Goal: Use online tool/utility: Utilize a website feature to perform a specific function

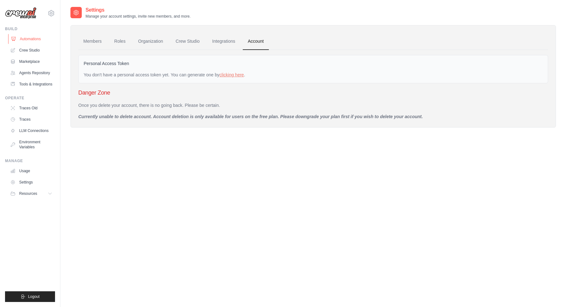
click at [32, 39] on link "Automations" at bounding box center [31, 39] width 47 height 10
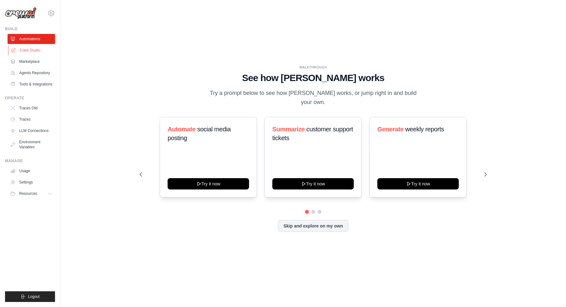
click at [31, 53] on link "Crew Studio" at bounding box center [31, 50] width 47 height 10
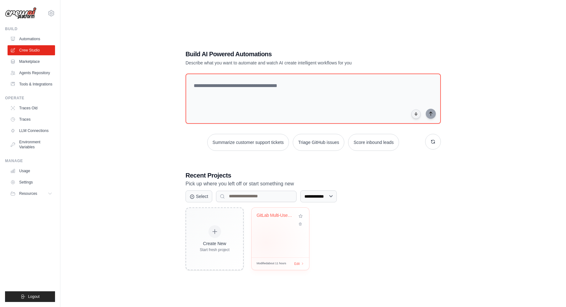
click at [266, 243] on div "GitLab Multi-User Multi-Project Act..." at bounding box center [280, 233] width 58 height 50
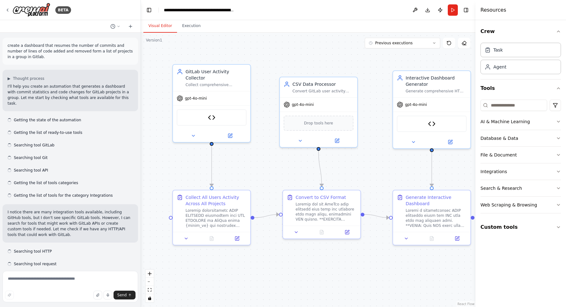
scroll to position [8105, 0]
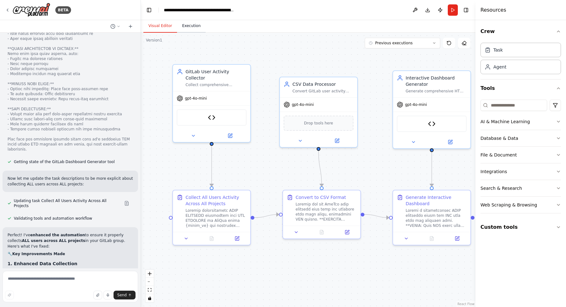
click at [197, 28] on button "Execution" at bounding box center [191, 25] width 29 height 13
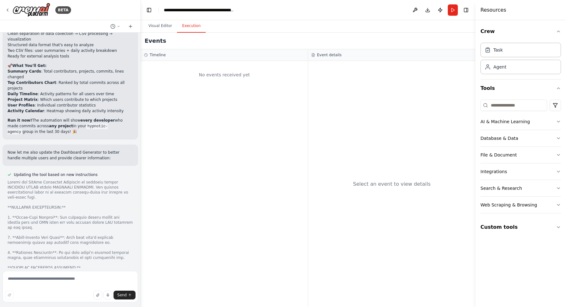
scroll to position [7747, 0]
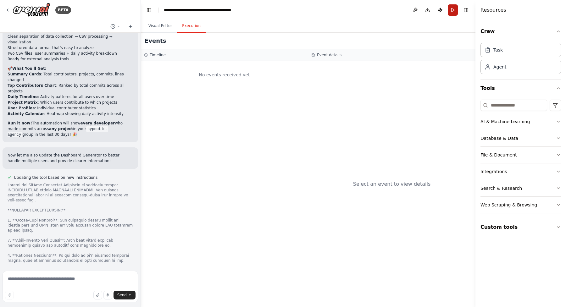
click at [452, 11] on button "Run" at bounding box center [453, 9] width 10 height 11
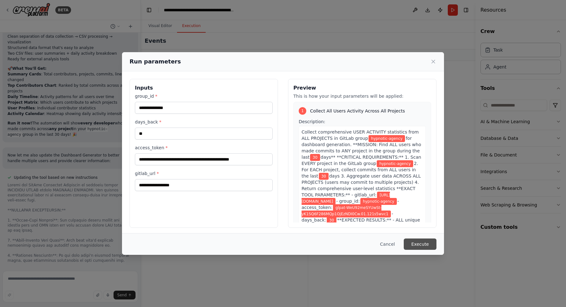
click at [415, 242] on button "Execute" at bounding box center [420, 244] width 33 height 11
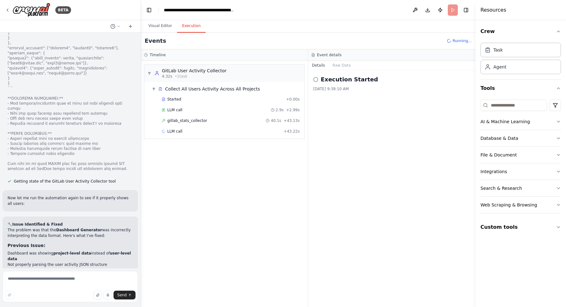
scroll to position [7108, 0]
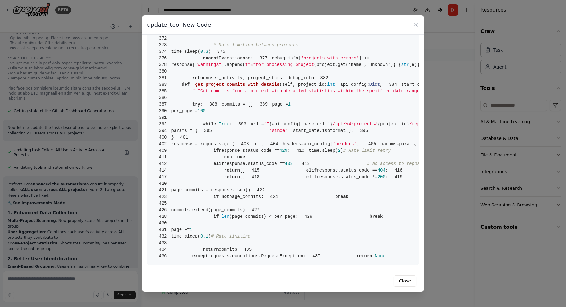
scroll to position [2670, 0]
click at [415, 24] on icon at bounding box center [415, 25] width 6 height 6
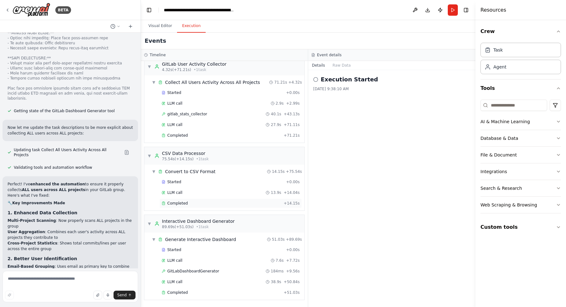
click at [231, 202] on div "Completed" at bounding box center [221, 203] width 119 height 5
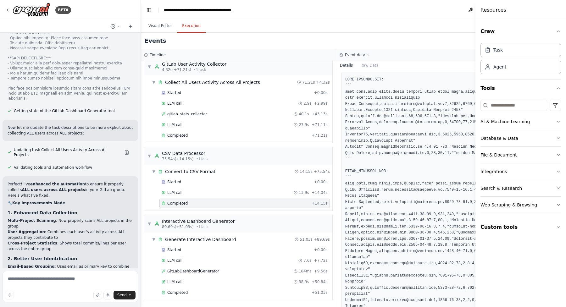
scroll to position [355, 0]
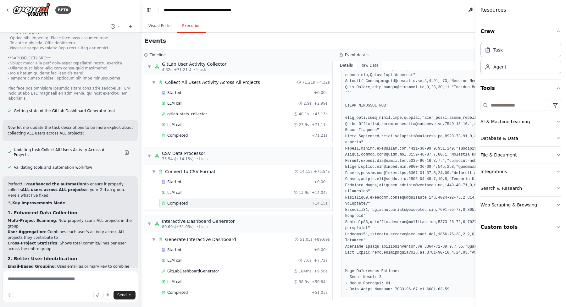
click at [362, 67] on button "Raw Data" at bounding box center [369, 65] width 26 height 9
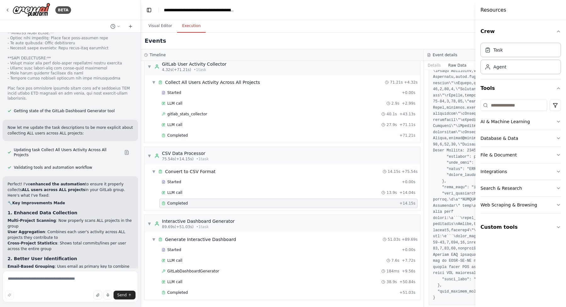
scroll to position [719, 0]
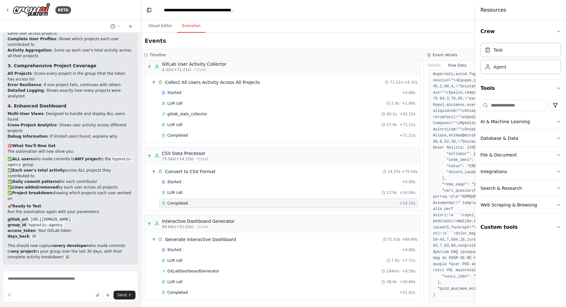
scroll to position [8250, 0]
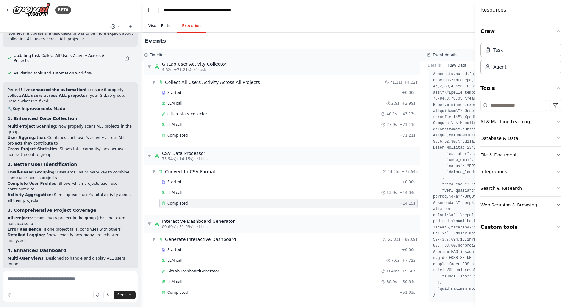
click at [163, 27] on button "Visual Editor" at bounding box center [160, 25] width 34 height 13
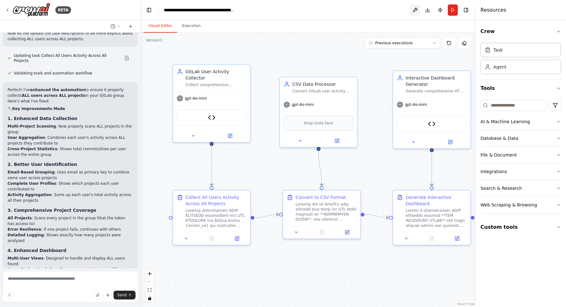
click at [416, 10] on button at bounding box center [415, 9] width 10 height 11
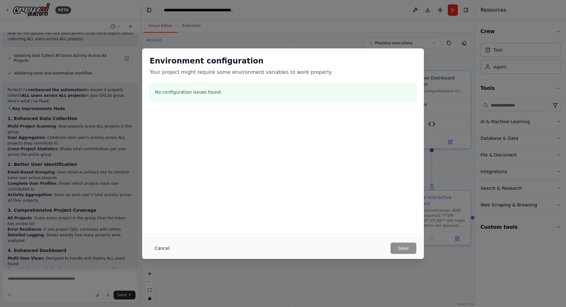
click at [170, 247] on button "Cancel" at bounding box center [162, 248] width 25 height 11
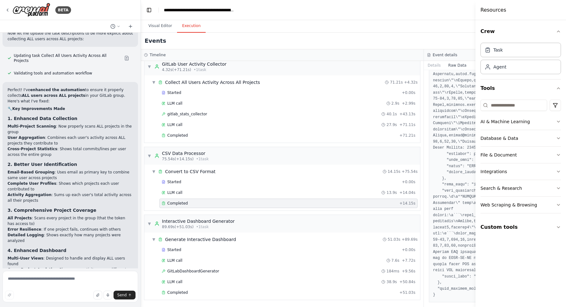
click at [193, 27] on button "Execution" at bounding box center [191, 25] width 29 height 13
click at [179, 290] on span "Completed" at bounding box center [177, 292] width 20 height 5
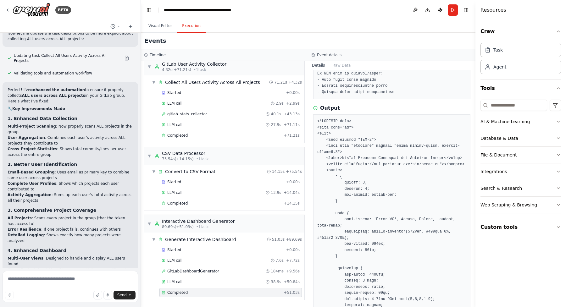
scroll to position [321, 0]
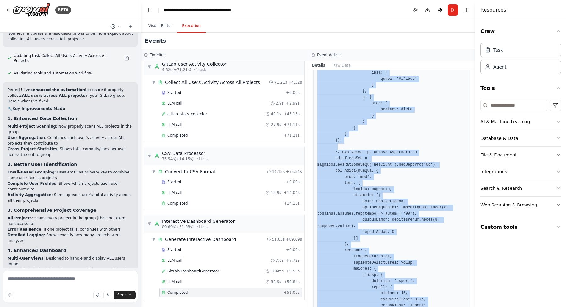
scroll to position [2224, 0]
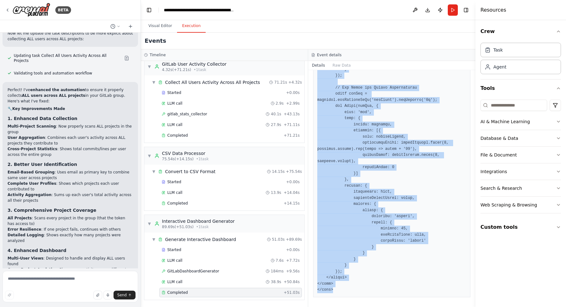
drag, startPoint x: 317, startPoint y: 120, endPoint x: 356, endPoint y: 292, distance: 176.8
copy pre "<!DOCTYPE html> <html lang="en"> <head> <meta charset="UTF-8"> <meta name="view…"
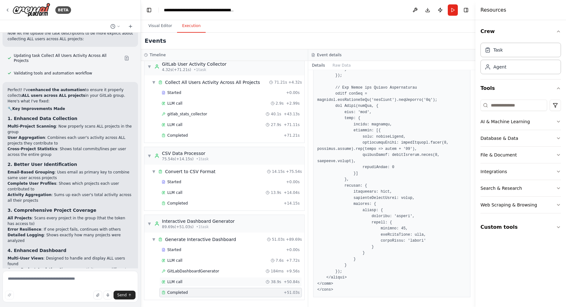
click at [204, 281] on div "LLM call 38.9s + 50.84s" at bounding box center [231, 281] width 138 height 5
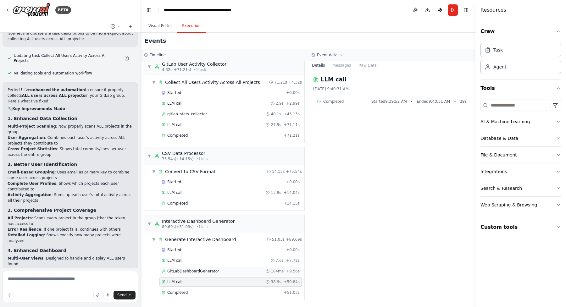
click at [202, 271] on span "GitLabDashboardGenerator" at bounding box center [193, 271] width 52 height 5
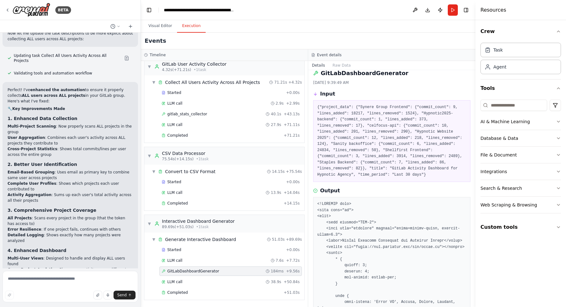
scroll to position [8, 0]
click at [209, 292] on div "Completed" at bounding box center [221, 292] width 119 height 5
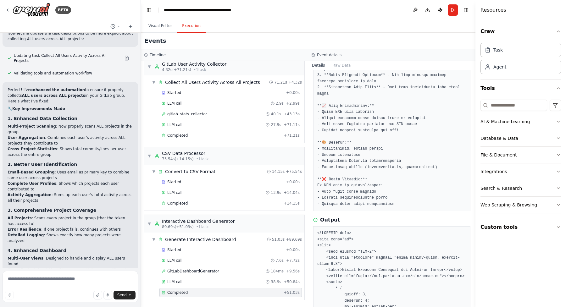
scroll to position [214, 0]
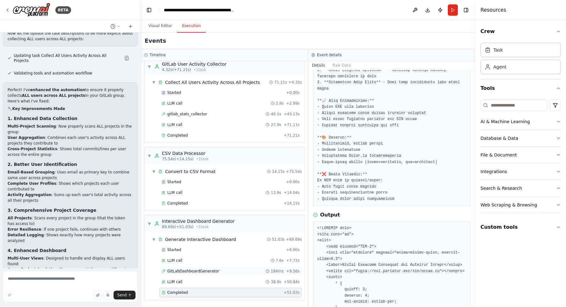
click at [201, 270] on span "GitLabDashboardGenerator" at bounding box center [193, 271] width 52 height 5
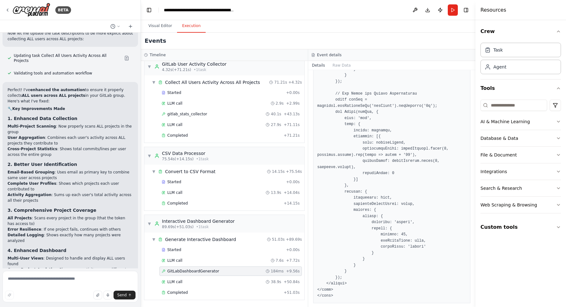
scroll to position [2006, 0]
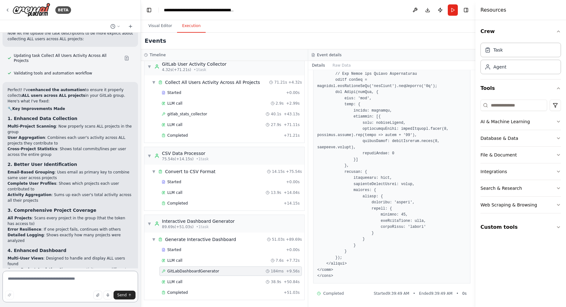
click at [42, 283] on textarea at bounding box center [70, 286] width 135 height 31
type textarea "**********"
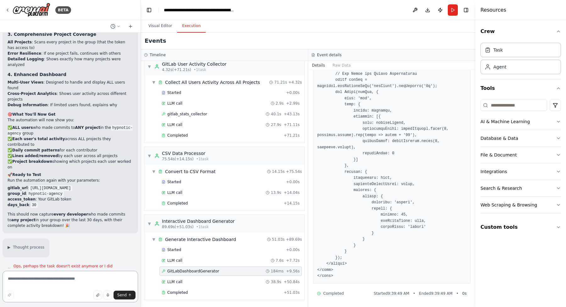
scroll to position [8481, 0]
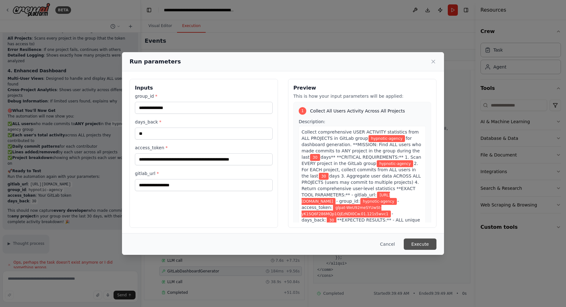
click at [417, 244] on button "Execute" at bounding box center [420, 244] width 33 height 11
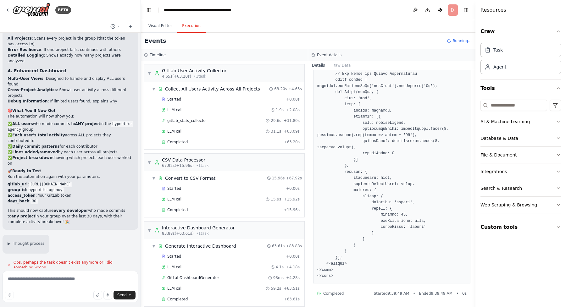
scroll to position [8481, 0]
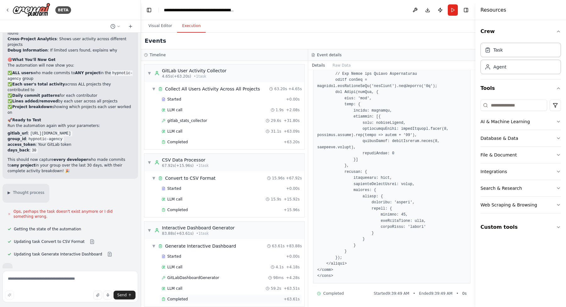
click at [191, 296] on div "Completed + 63.61s" at bounding box center [230, 299] width 142 height 9
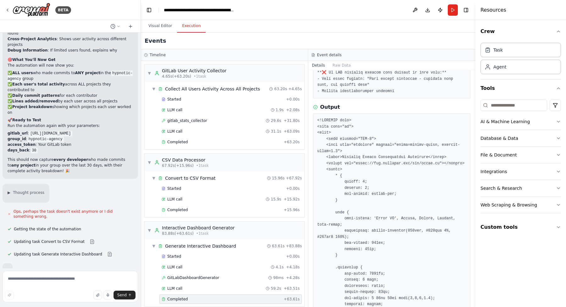
scroll to position [233, 0]
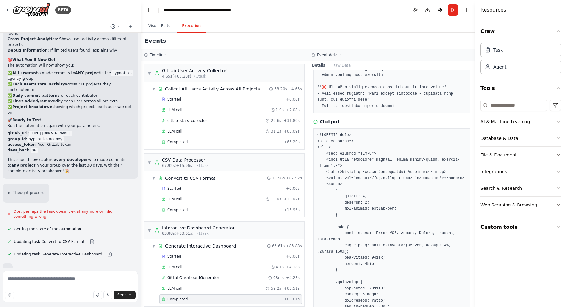
scroll to position [286, 0]
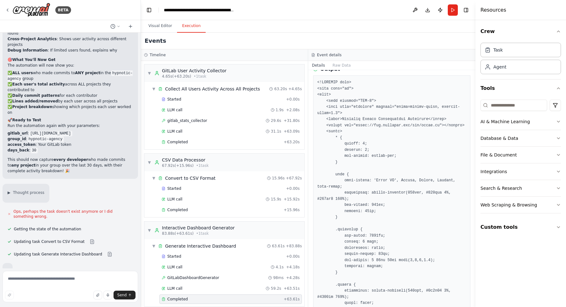
drag, startPoint x: 318, startPoint y: 135, endPoint x: 335, endPoint y: 182, distance: 49.1
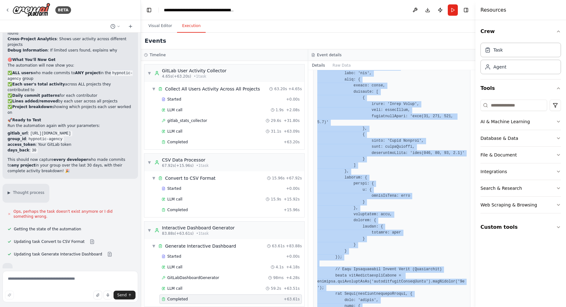
scroll to position [2052, 0]
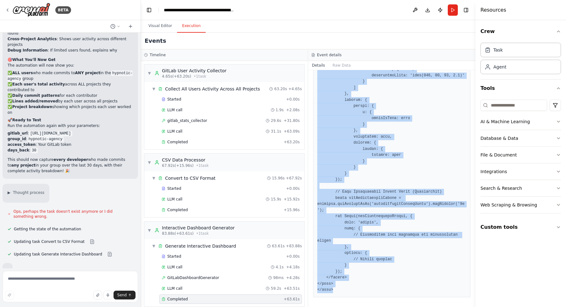
drag, startPoint x: 318, startPoint y: 83, endPoint x: 364, endPoint y: 294, distance: 216.0
copy pre "<!DOCTYPE html> <html lang="en"> <head> <meta charset="UTF-8"> <meta name="view…"
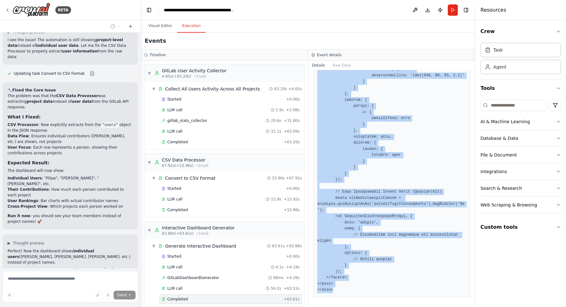
scroll to position [8781, 0]
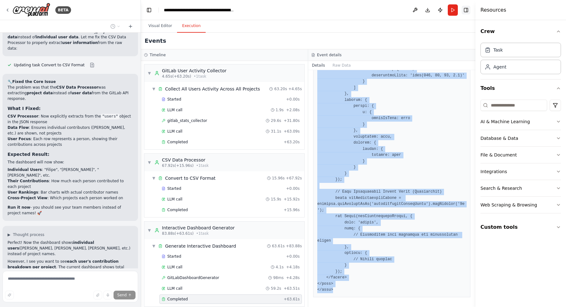
click at [466, 10] on button "Toggle Right Sidebar" at bounding box center [465, 10] width 9 height 9
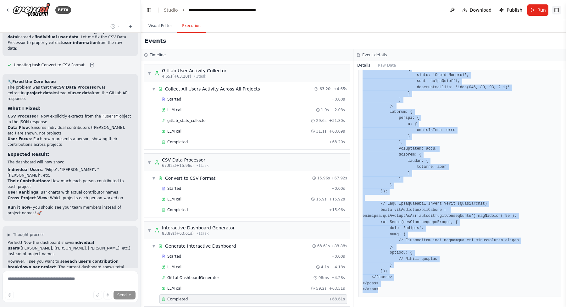
scroll to position [1942, 0]
click at [557, 11] on button "Toggle Right Sidebar" at bounding box center [556, 10] width 9 height 9
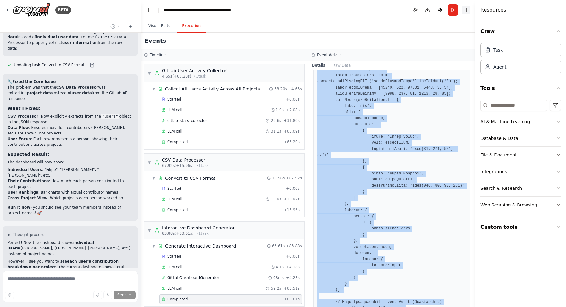
scroll to position [2052, 0]
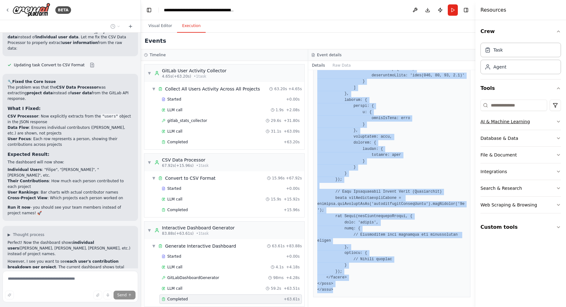
click at [559, 120] on icon "button" at bounding box center [558, 121] width 5 height 5
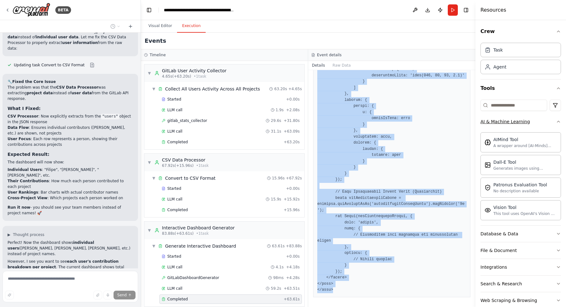
click at [558, 120] on icon "button" at bounding box center [558, 121] width 5 height 5
